Goal: Task Accomplishment & Management: Manage account settings

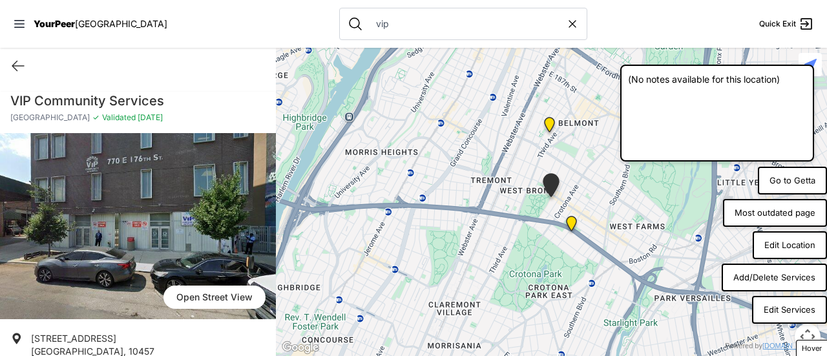
click at [794, 244] on button "Edit Location" at bounding box center [790, 245] width 74 height 28
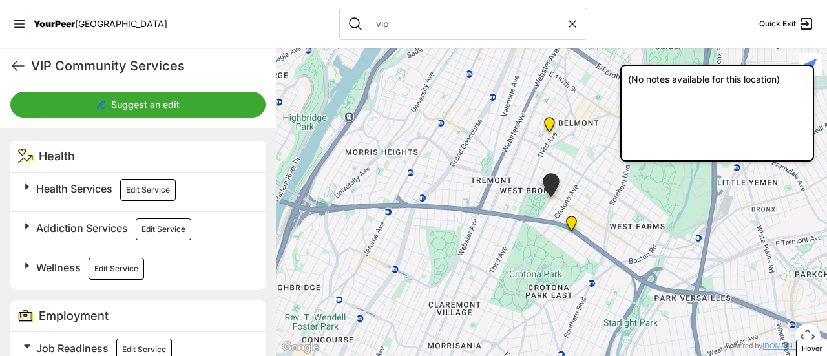
click at [131, 184] on button "Edit Service" at bounding box center [148, 190] width 56 height 22
